Goal: Navigation & Orientation: Understand site structure

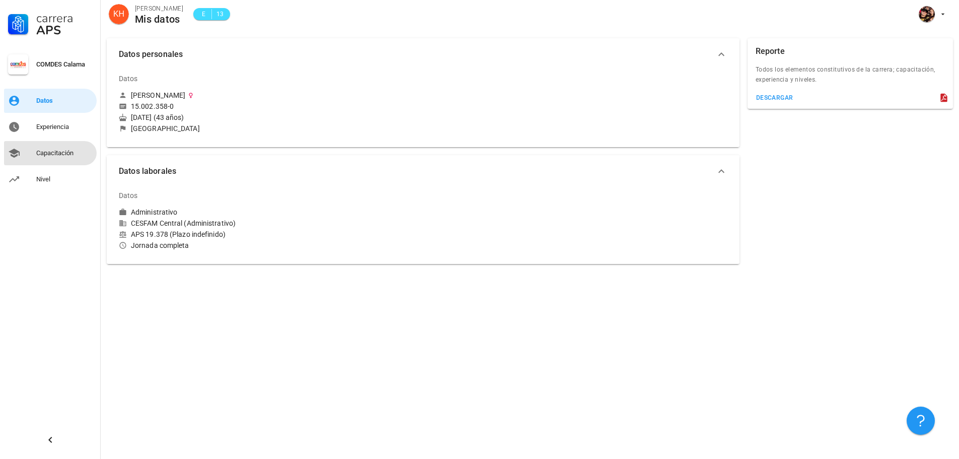
click at [48, 157] on div "Capacitación" at bounding box center [64, 153] width 56 height 8
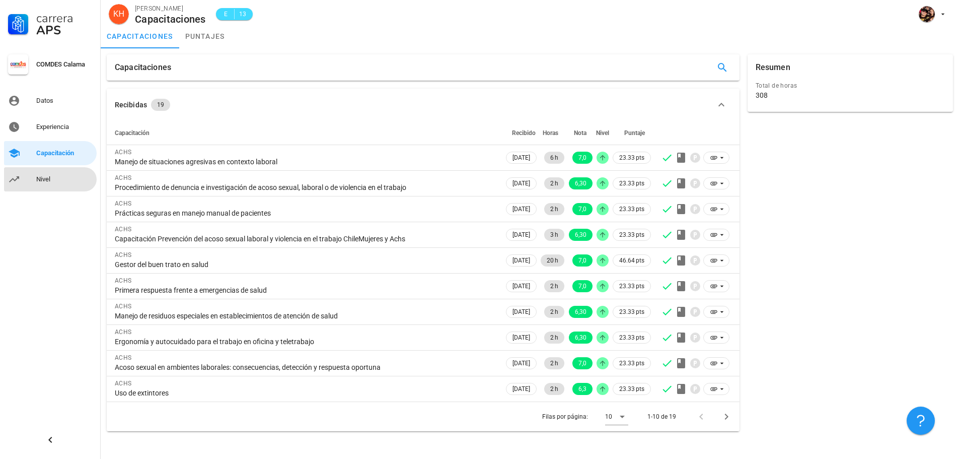
click at [29, 186] on link "Nivel" at bounding box center [50, 179] width 93 height 24
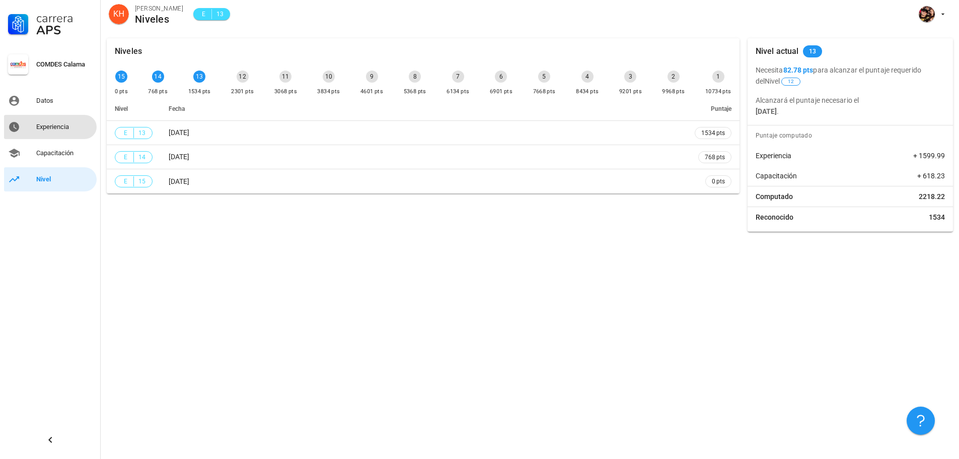
click at [44, 126] on div "Experiencia" at bounding box center [64, 127] width 56 height 8
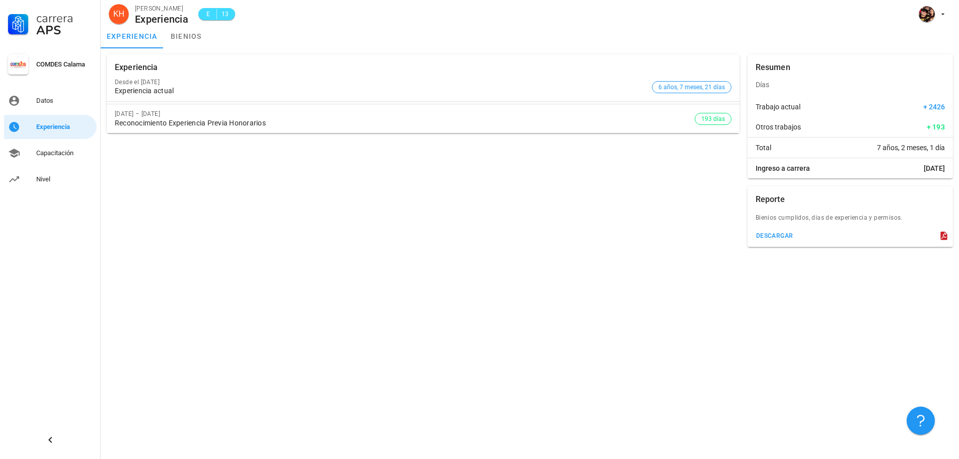
click at [273, 122] on div "Reconocimiento Experiencia Previa Honorarios" at bounding box center [405, 123] width 580 height 9
